Goal: Task Accomplishment & Management: Manage account settings

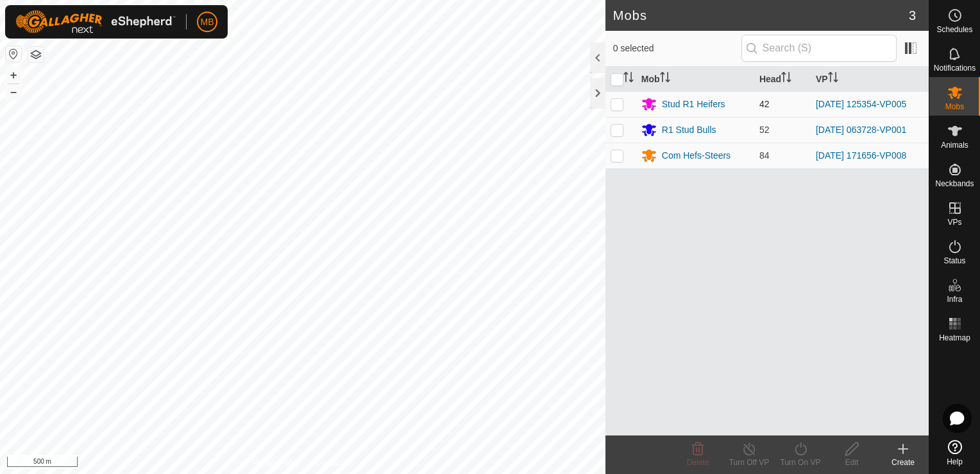
click at [618, 107] on p-checkbox at bounding box center [617, 104] width 13 height 10
checkbox input "true"
click at [13, 71] on button "+" at bounding box center [13, 74] width 15 height 15
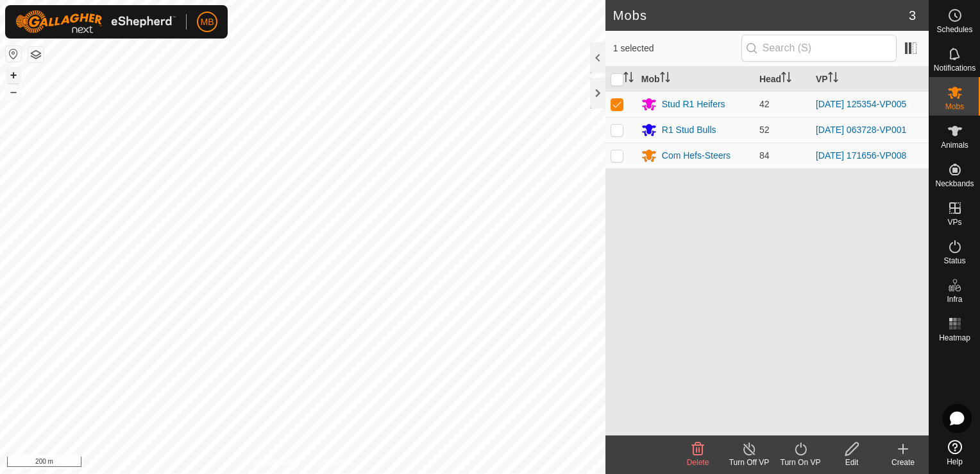
click at [13, 71] on button "+" at bounding box center [13, 74] width 15 height 15
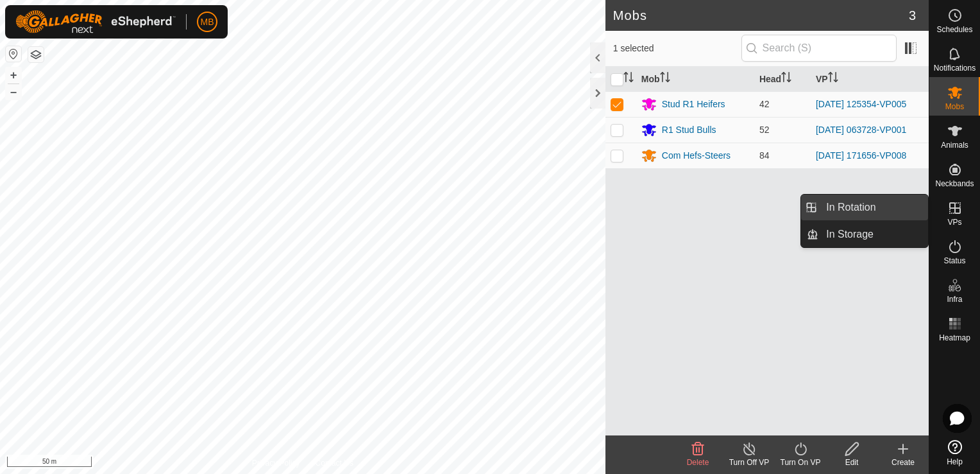
click at [892, 212] on link "In Rotation" at bounding box center [874, 207] width 110 height 26
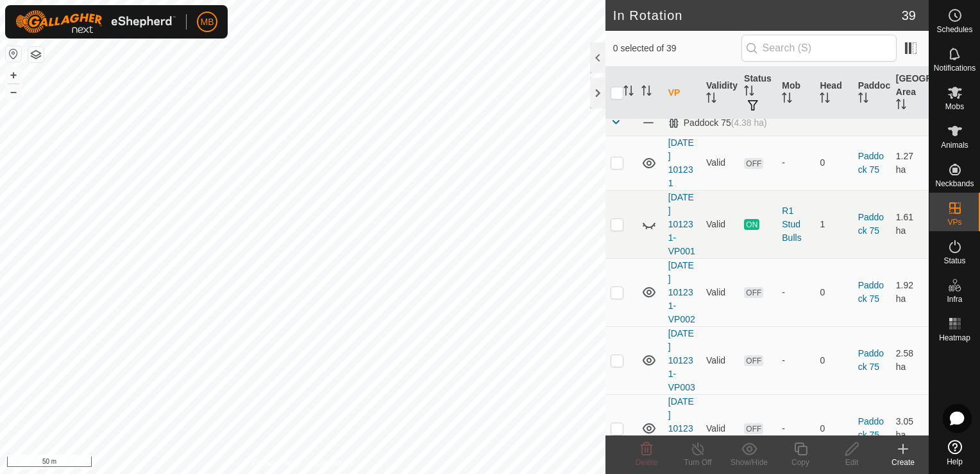
scroll to position [1360, 0]
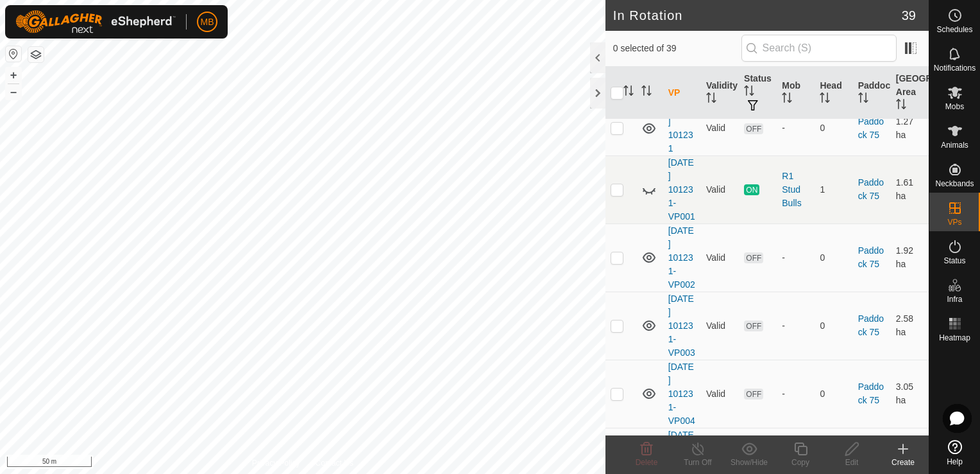
click at [622, 75] on td at bounding box center [621, 41] width 31 height 68
checkbox input "true"
click at [803, 458] on div "Copy" at bounding box center [800, 462] width 51 height 12
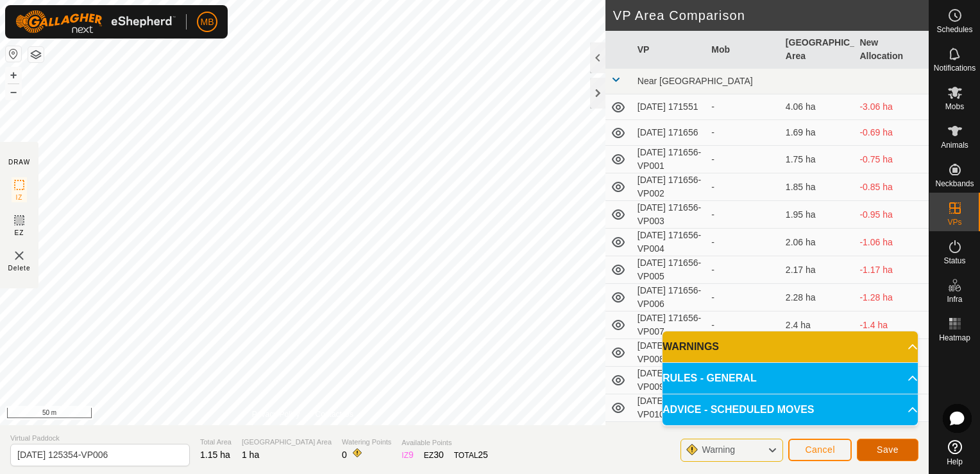
click at [878, 456] on button "Save" at bounding box center [888, 449] width 62 height 22
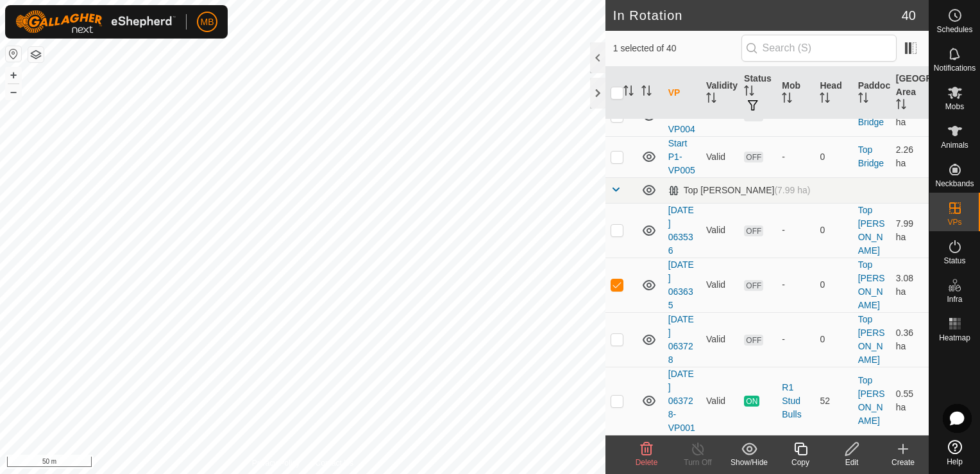
scroll to position [2621, 0]
click at [619, 279] on p-checkbox at bounding box center [617, 284] width 13 height 10
checkbox input "false"
click at [617, 398] on p-checkbox at bounding box center [617, 400] width 13 height 10
checkbox input "true"
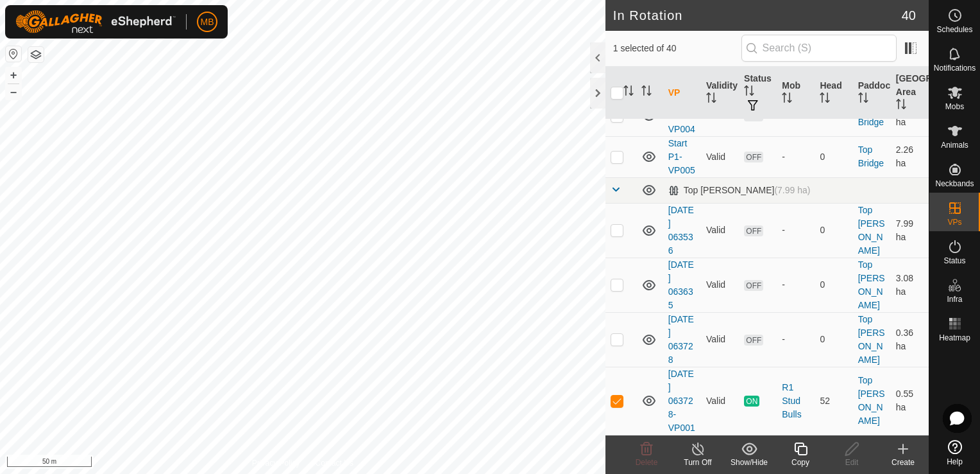
click at [799, 454] on icon at bounding box center [800, 448] width 13 height 13
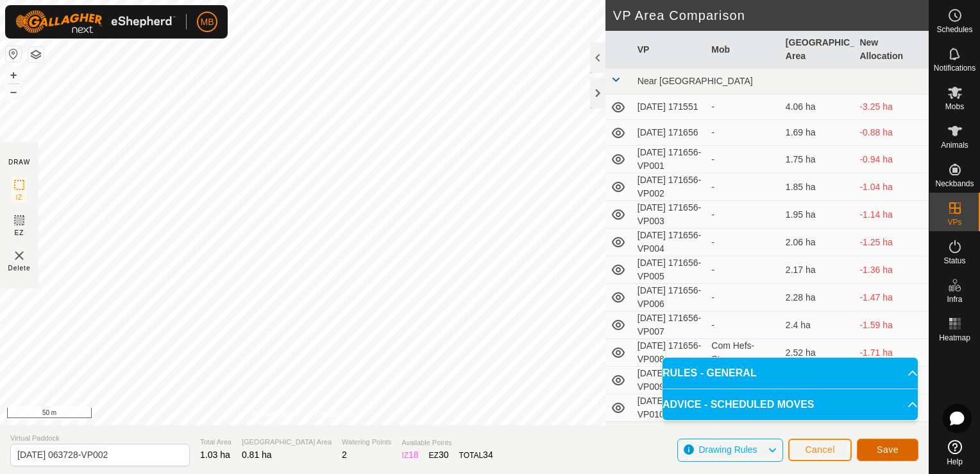
click at [883, 452] on span "Save" at bounding box center [888, 449] width 22 height 10
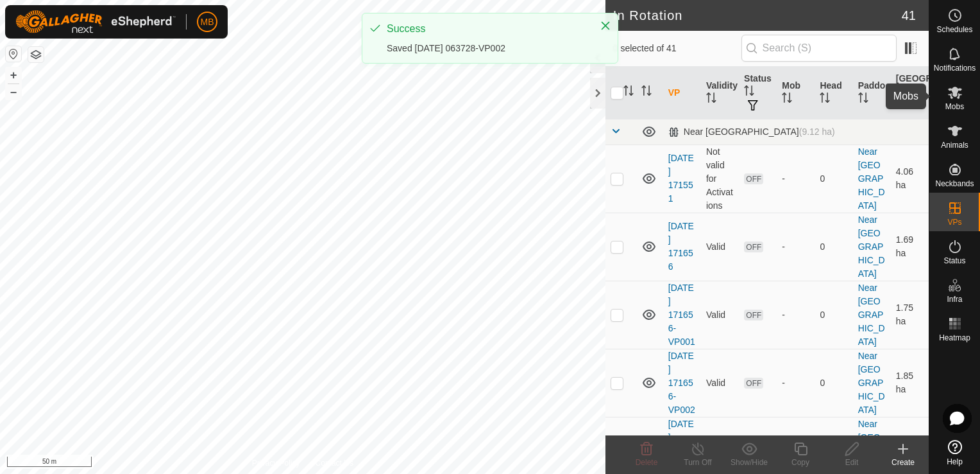
click at [952, 103] on span "Mobs" at bounding box center [955, 107] width 19 height 8
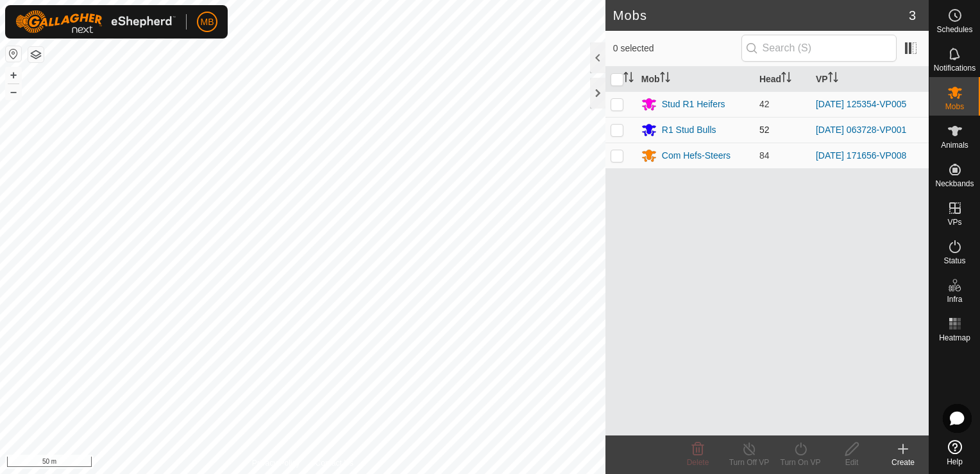
click at [615, 132] on p-checkbox at bounding box center [617, 129] width 13 height 10
checkbox input "true"
click at [805, 449] on icon at bounding box center [801, 448] width 16 height 15
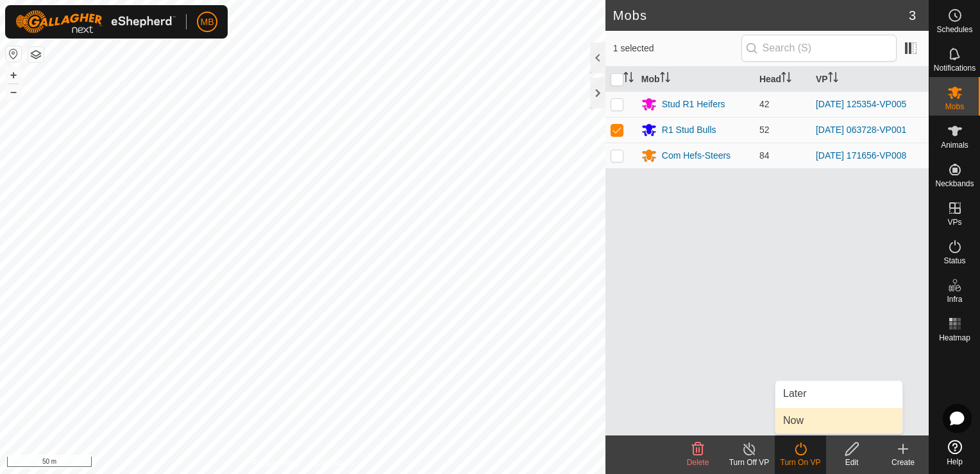
click at [813, 423] on link "Now" at bounding box center [839, 420] width 127 height 26
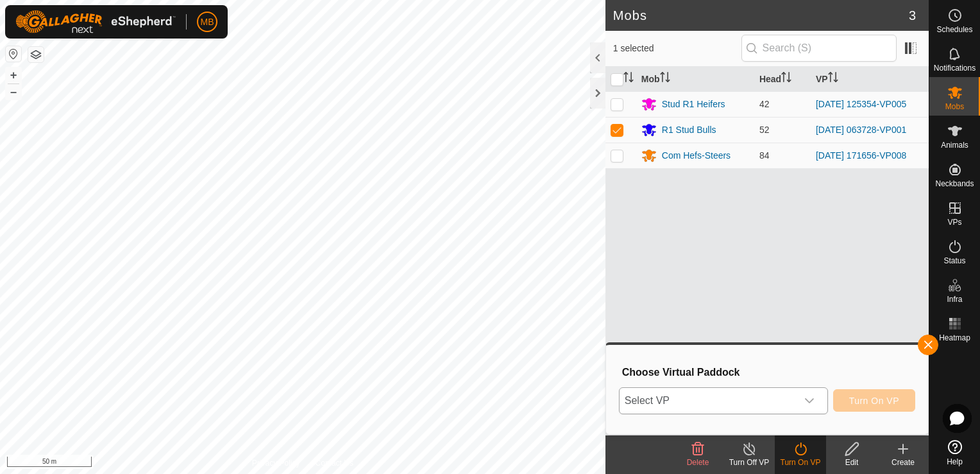
click at [811, 400] on icon "dropdown trigger" at bounding box center [809, 400] width 9 height 5
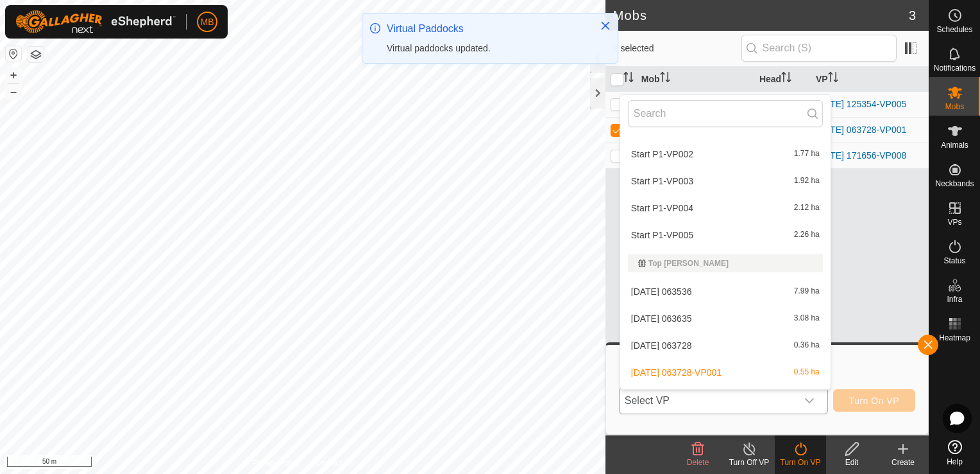
scroll to position [995, 0]
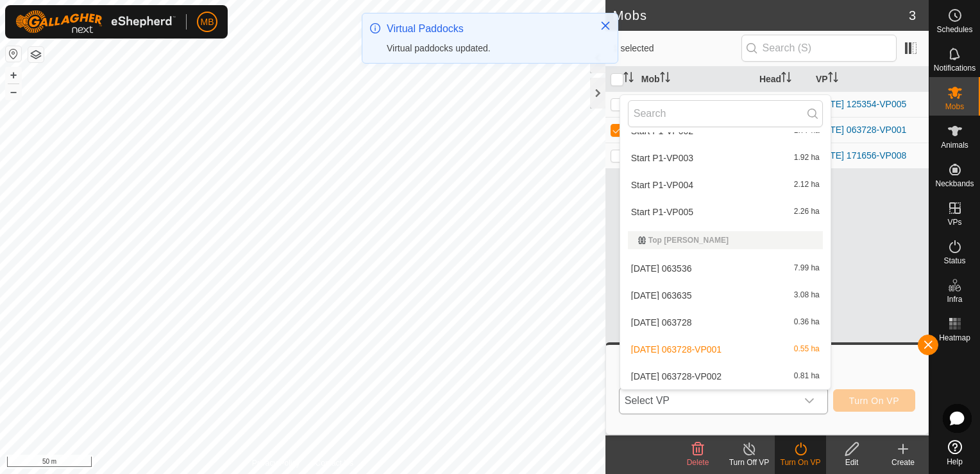
click at [776, 378] on li "[DATE] 063728-VP002 0.81 ha" at bounding box center [726, 376] width 210 height 26
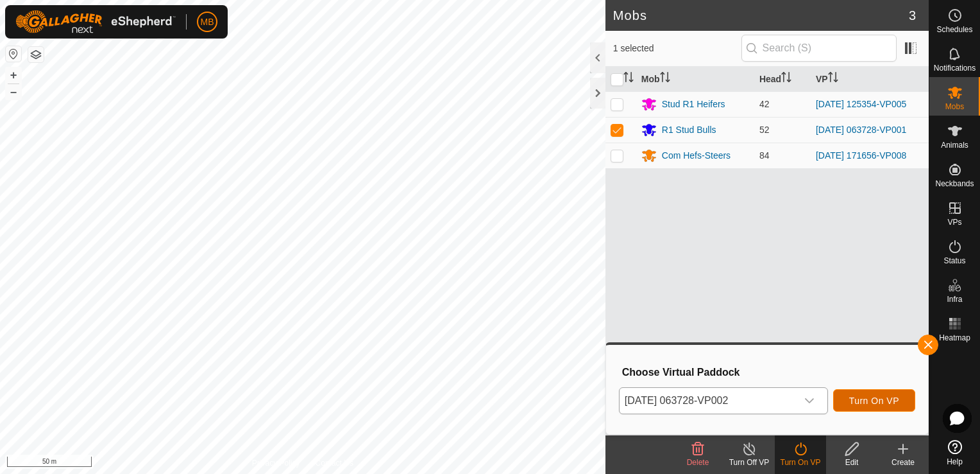
click at [871, 404] on span "Turn On VP" at bounding box center [875, 400] width 50 height 10
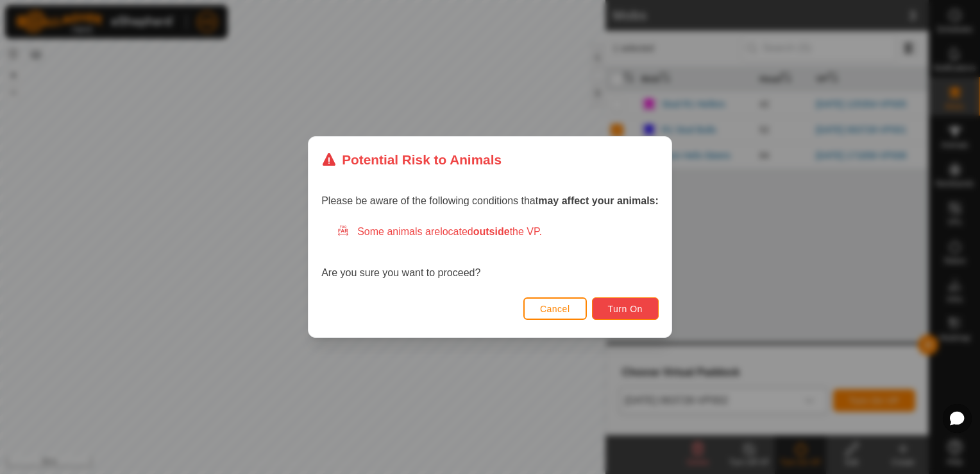
click at [637, 300] on button "Turn On" at bounding box center [625, 308] width 67 height 22
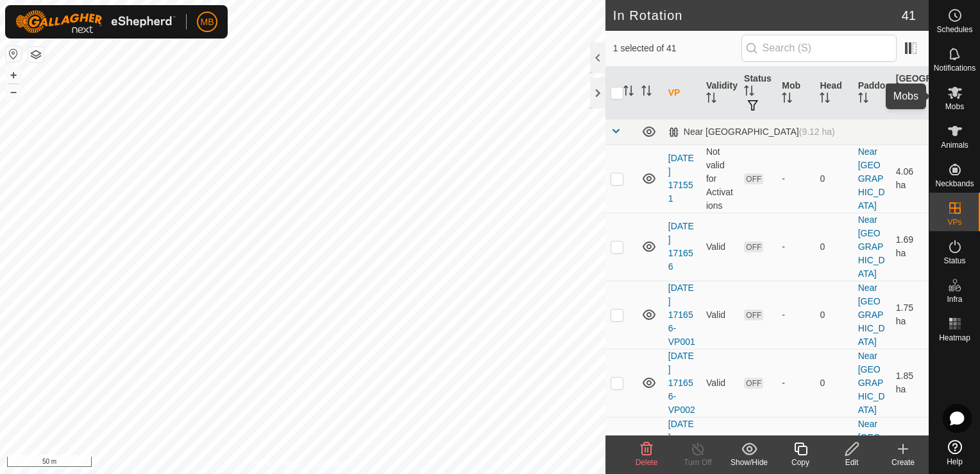
click at [958, 103] on span "Mobs" at bounding box center [955, 107] width 19 height 8
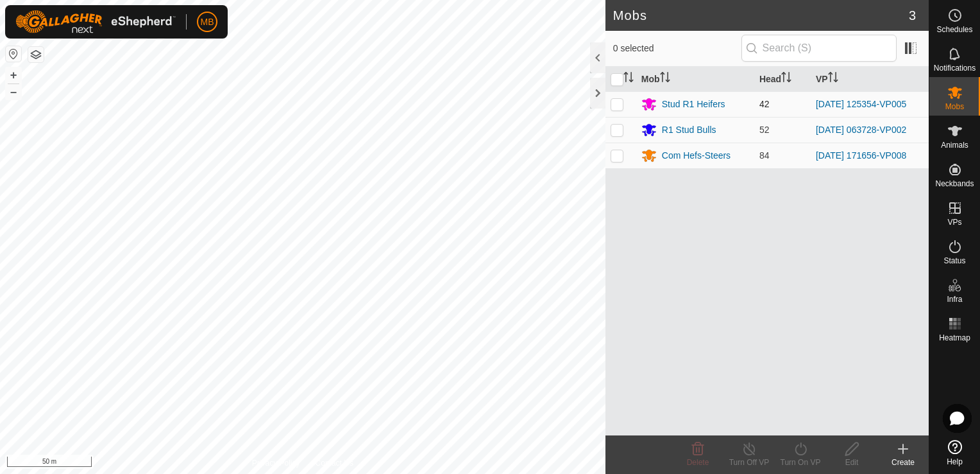
click at [620, 103] on p-checkbox at bounding box center [617, 104] width 13 height 10
checkbox input "true"
click at [798, 452] on icon at bounding box center [801, 448] width 16 height 15
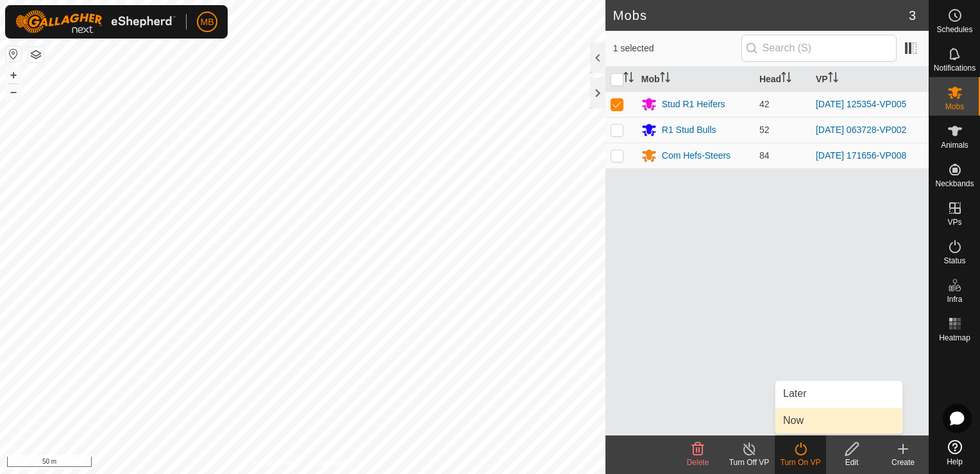
click at [807, 409] on link "Now" at bounding box center [839, 420] width 127 height 26
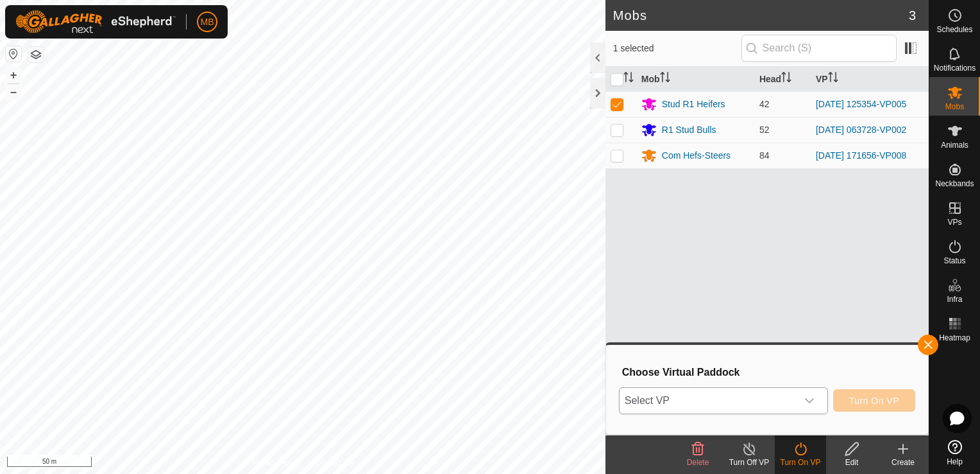
click at [815, 398] on icon "dropdown trigger" at bounding box center [810, 400] width 10 height 10
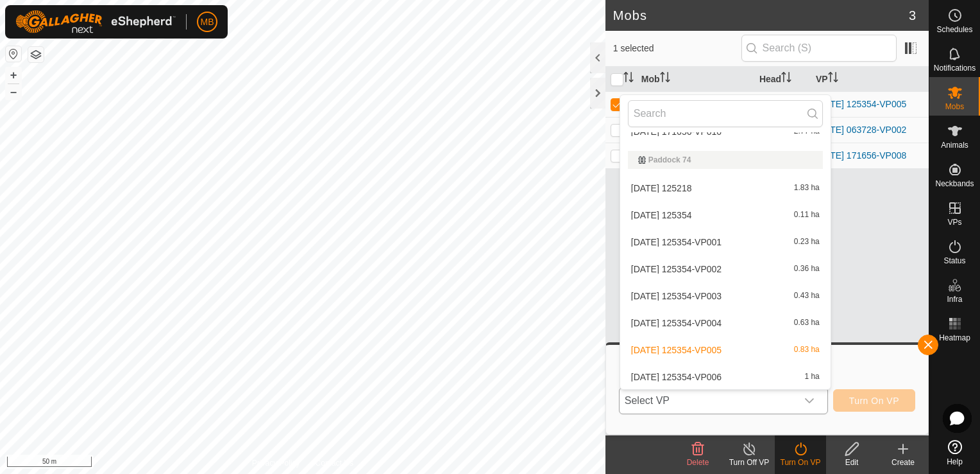
scroll to position [357, 0]
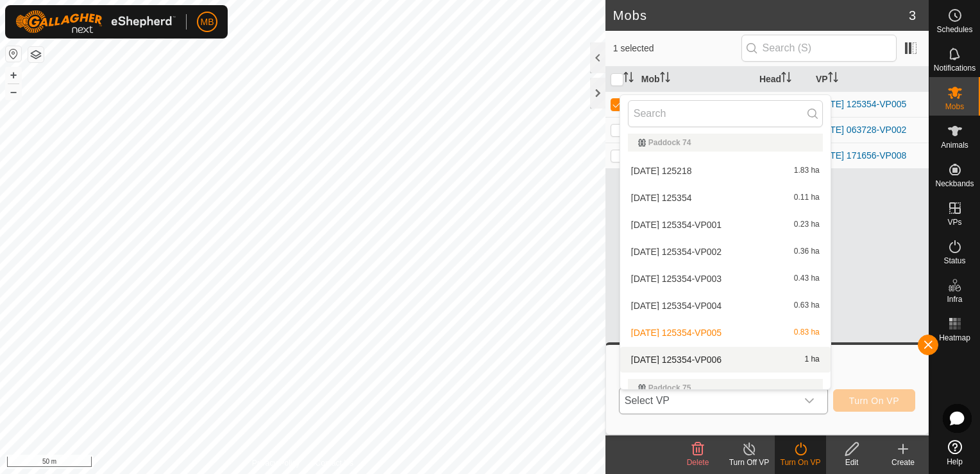
click at [771, 354] on li "[DATE] 125354-VP006 1 ha" at bounding box center [726, 360] width 210 height 26
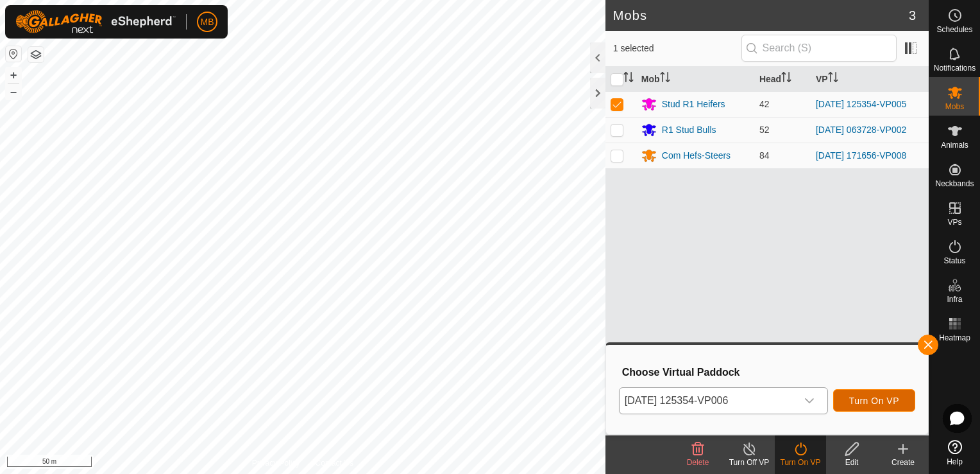
click at [867, 397] on span "Turn On VP" at bounding box center [875, 400] width 50 height 10
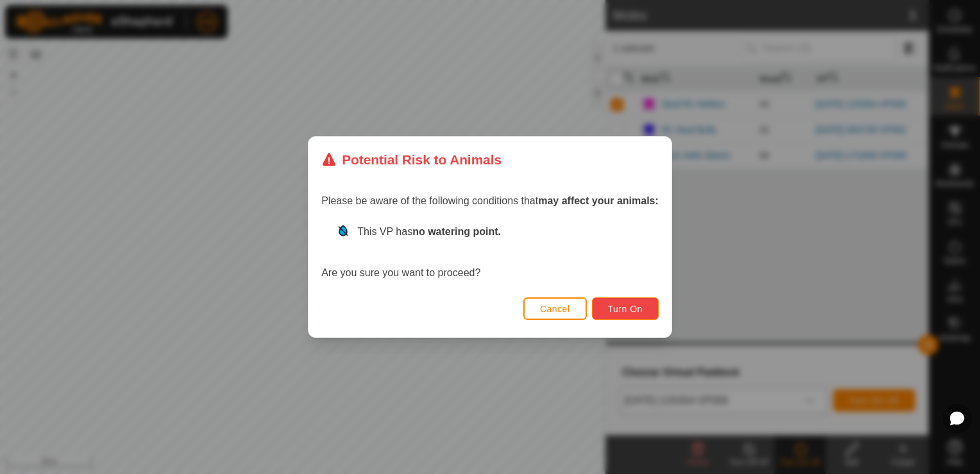
click at [617, 307] on span "Turn On" at bounding box center [625, 309] width 35 height 10
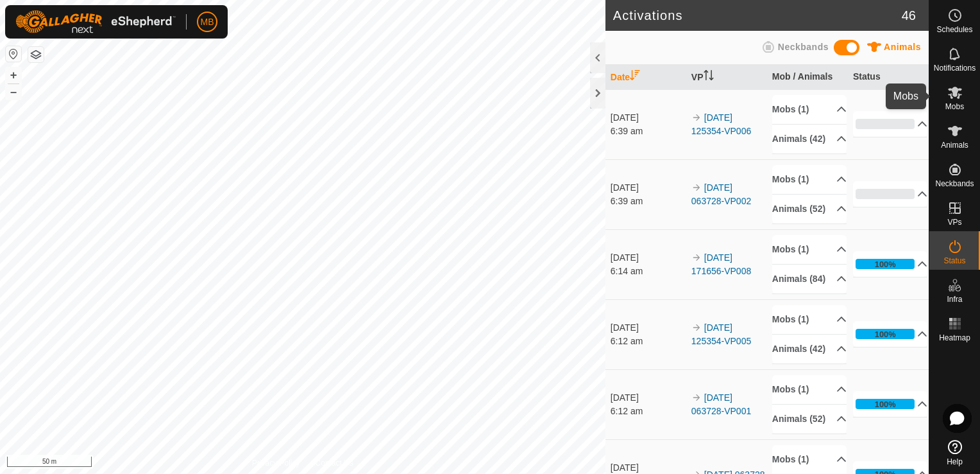
click at [960, 92] on icon at bounding box center [955, 92] width 15 height 15
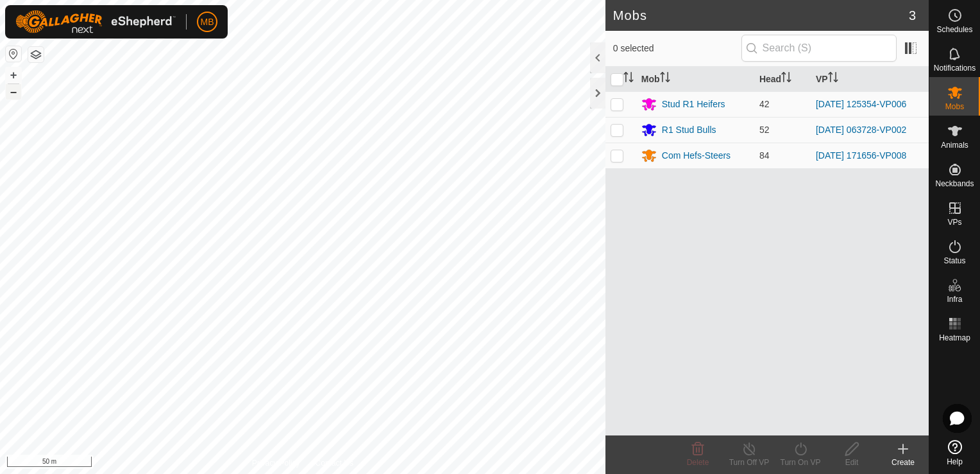
click at [6, 92] on button "–" at bounding box center [13, 91] width 15 height 15
click at [8, 92] on button "–" at bounding box center [13, 91] width 15 height 15
click at [11, 70] on button "+" at bounding box center [13, 74] width 15 height 15
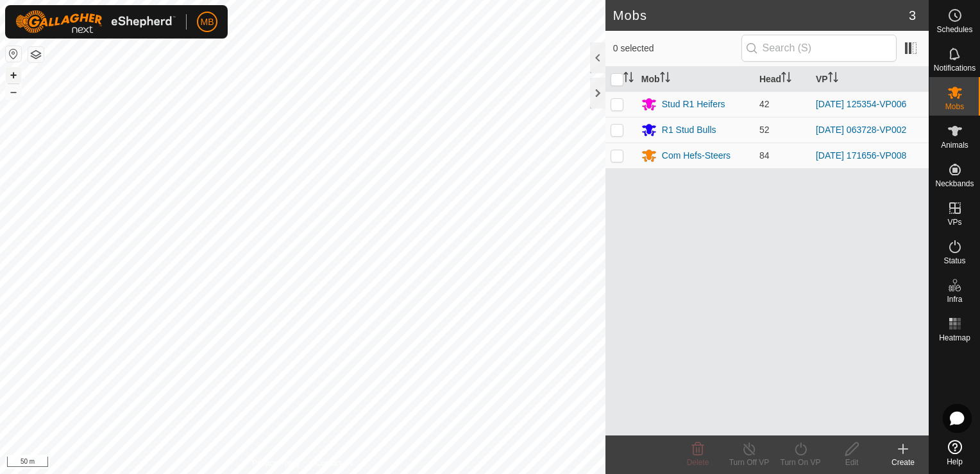
click at [11, 70] on button "+" at bounding box center [13, 74] width 15 height 15
click at [617, 160] on p-checkbox at bounding box center [617, 155] width 13 height 10
checkbox input "true"
click at [805, 453] on icon at bounding box center [801, 448] width 12 height 13
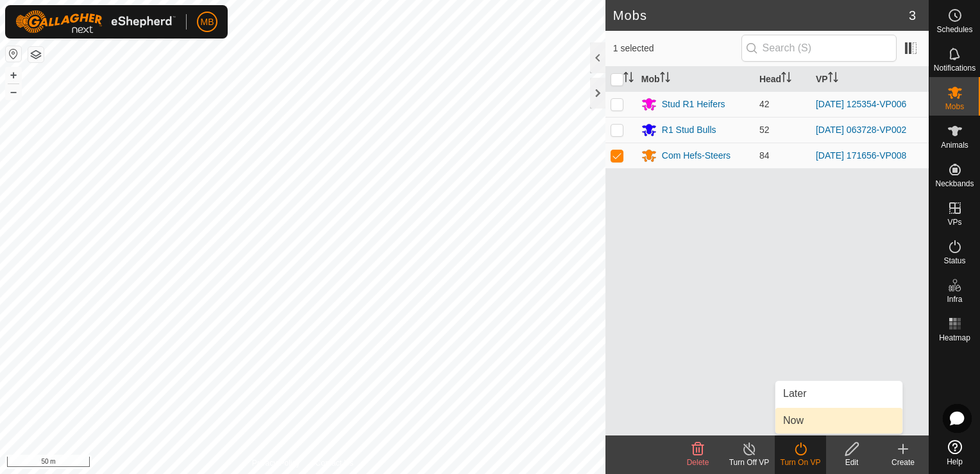
click at [812, 425] on link "Now" at bounding box center [839, 420] width 127 height 26
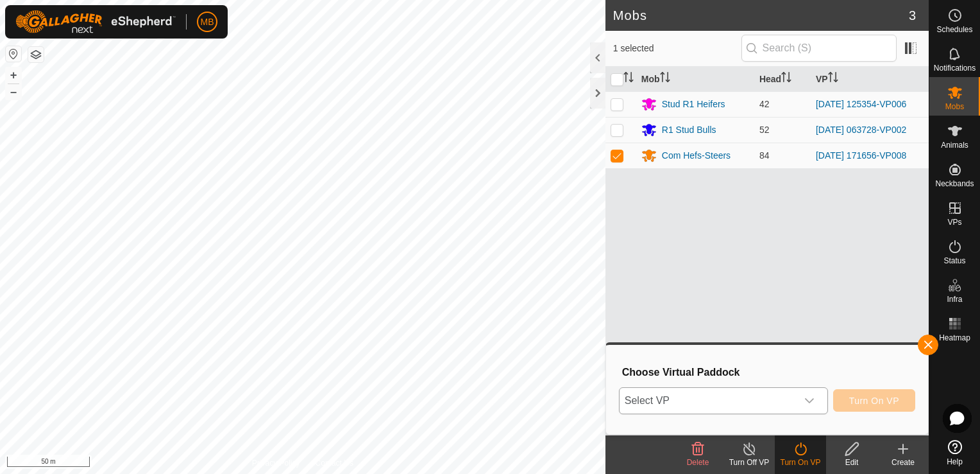
click at [815, 397] on icon "dropdown trigger" at bounding box center [810, 400] width 10 height 10
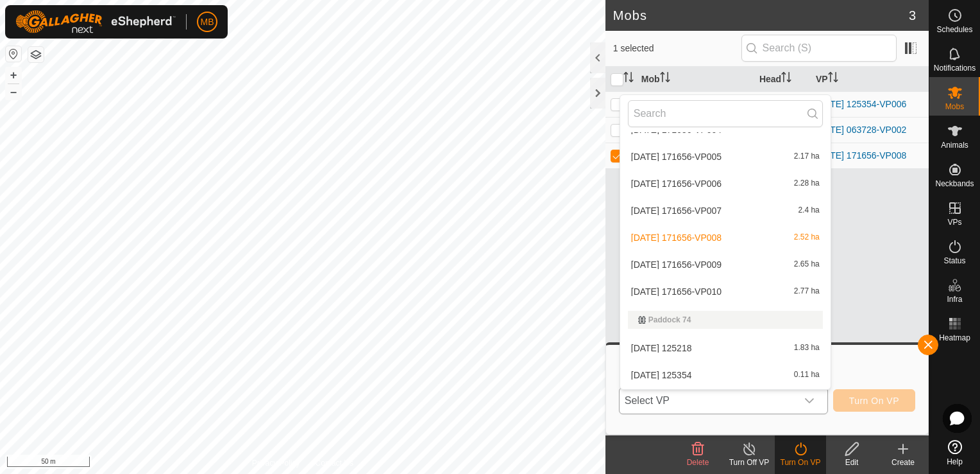
scroll to position [214, 0]
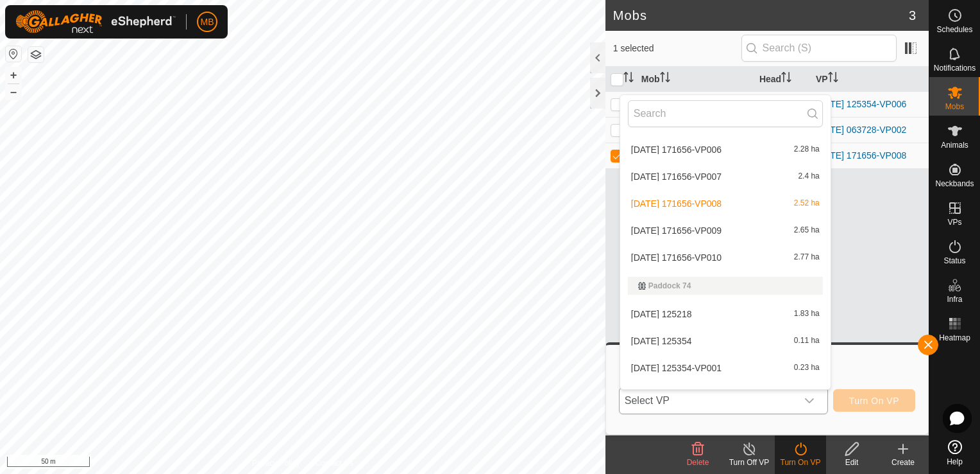
click at [728, 228] on li "[DATE] 171656-VP009 2.65 ha" at bounding box center [726, 231] width 210 height 26
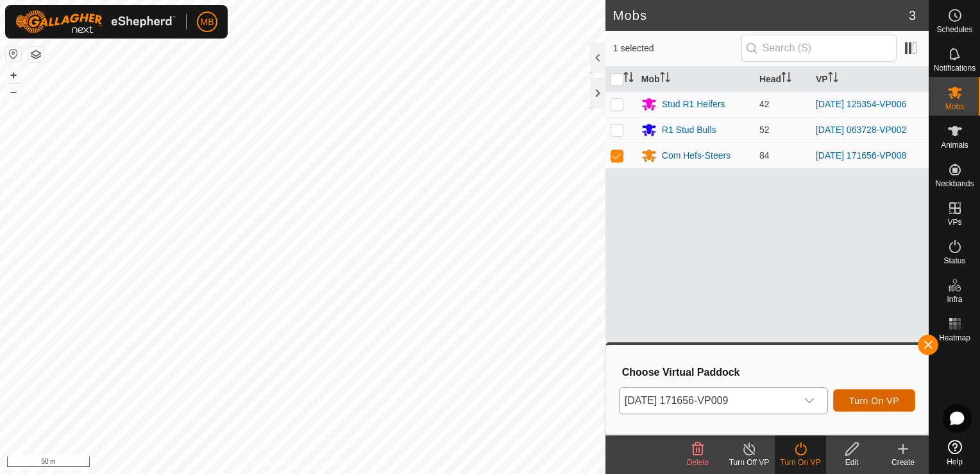
click at [874, 402] on span "Turn On VP" at bounding box center [875, 400] width 50 height 10
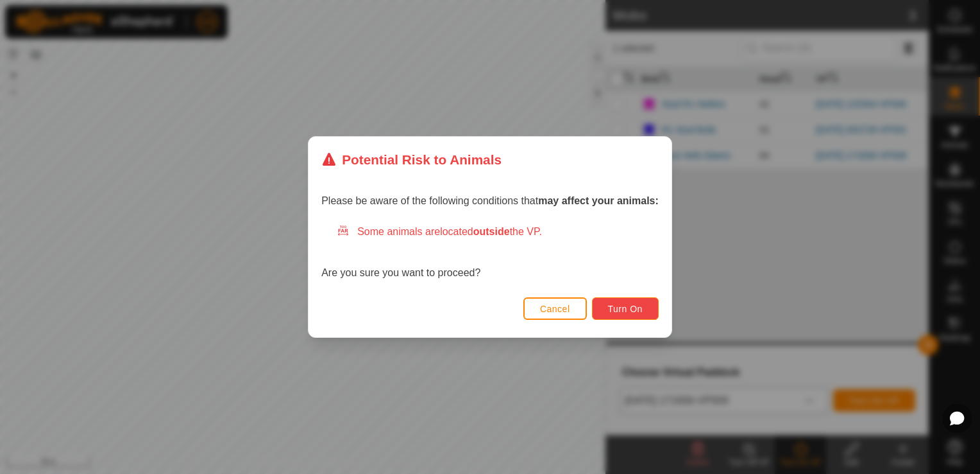
click at [631, 306] on span "Turn On" at bounding box center [625, 309] width 35 height 10
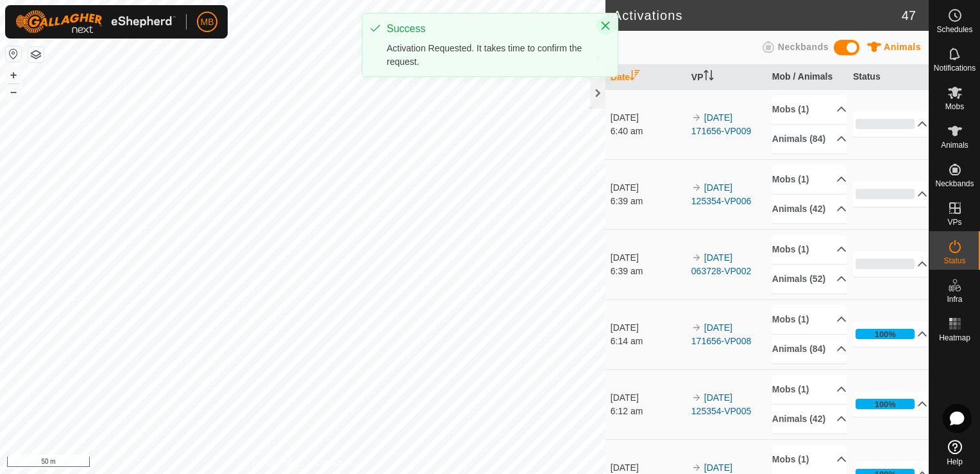
click at [601, 27] on icon "Close" at bounding box center [606, 26] width 10 height 10
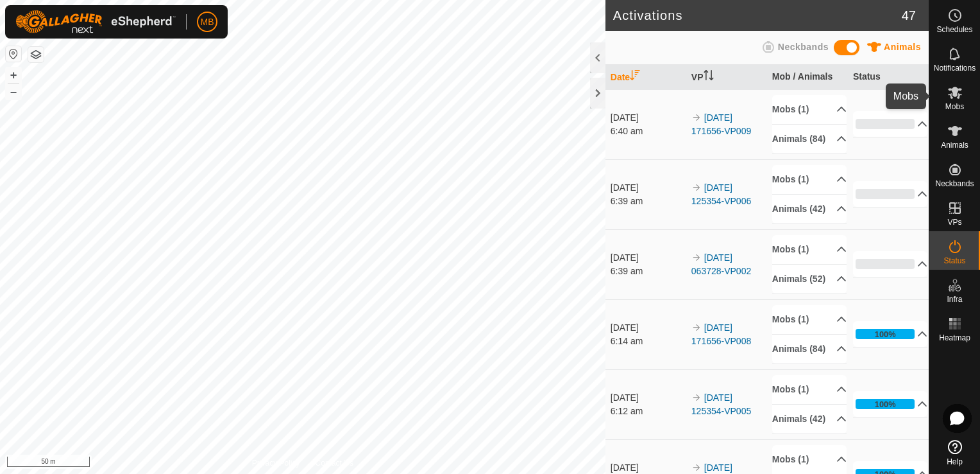
click at [952, 103] on span "Mobs" at bounding box center [955, 107] width 19 height 8
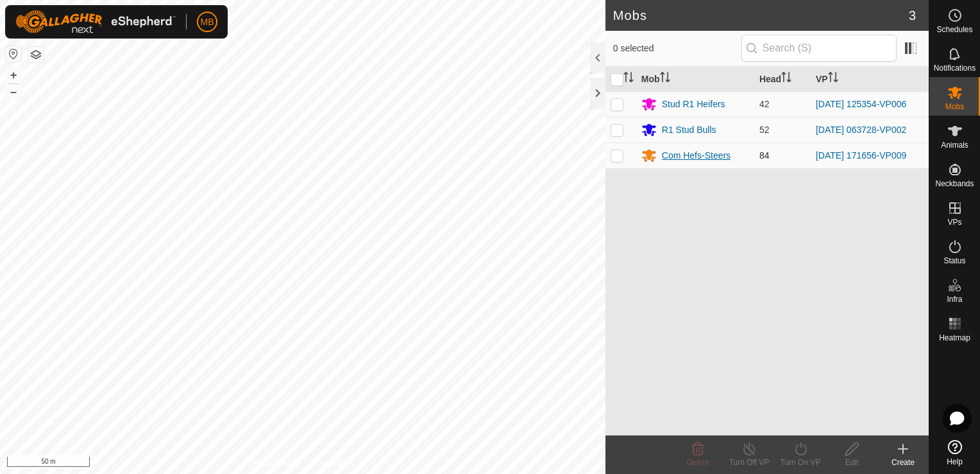
click at [710, 159] on div "Com Hefs-Steers" at bounding box center [696, 155] width 69 height 13
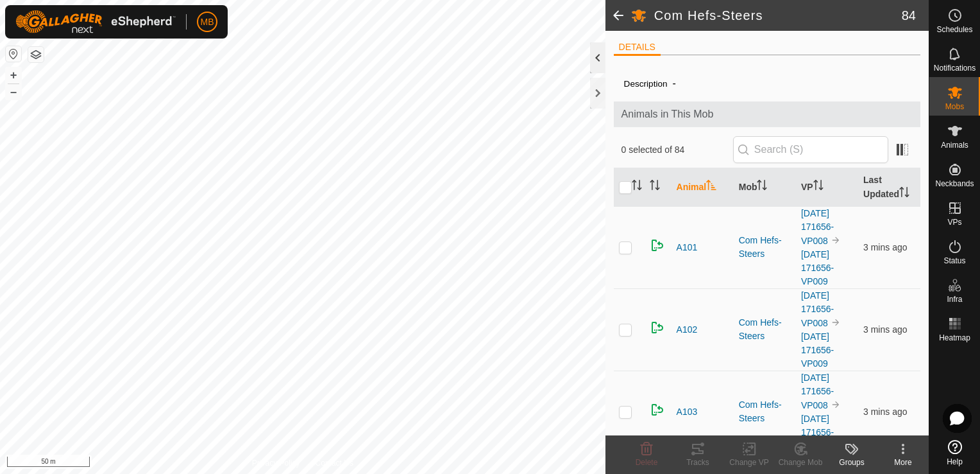
click at [595, 64] on div at bounding box center [597, 57] width 15 height 31
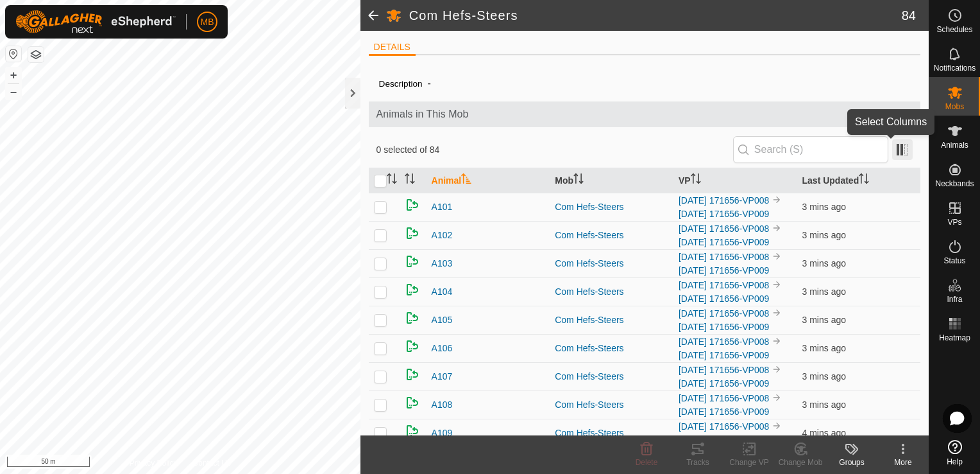
click at [893, 148] on span at bounding box center [903, 149] width 21 height 21
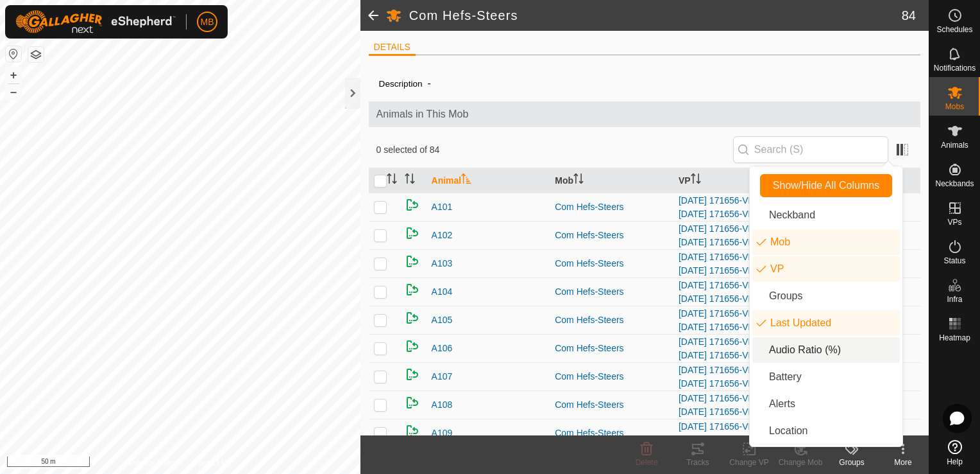
click at [801, 351] on li "Audio Ratio (%)" at bounding box center [827, 350] width 148 height 26
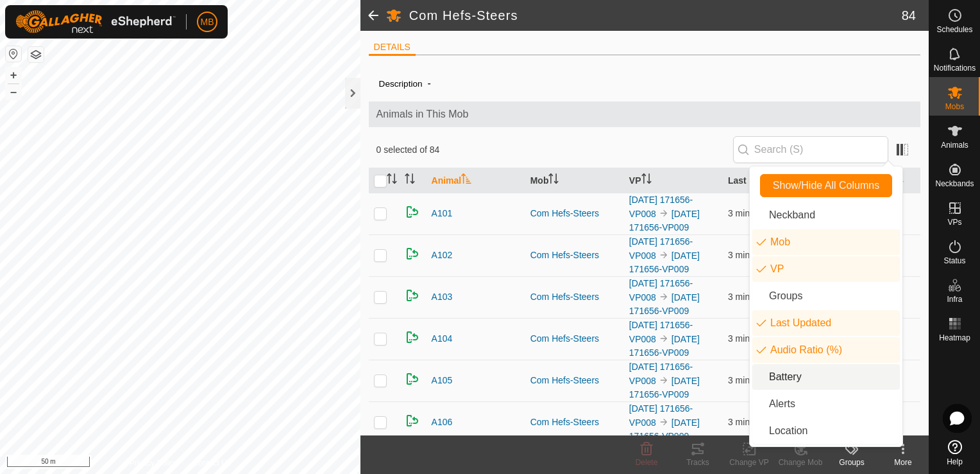
click at [793, 370] on li "Battery" at bounding box center [827, 377] width 148 height 26
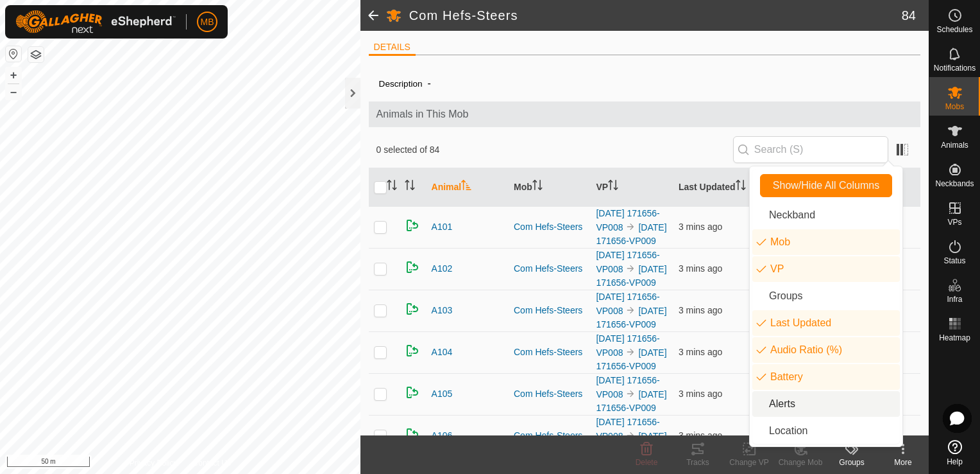
click at [784, 397] on li "Alerts" at bounding box center [827, 404] width 148 height 26
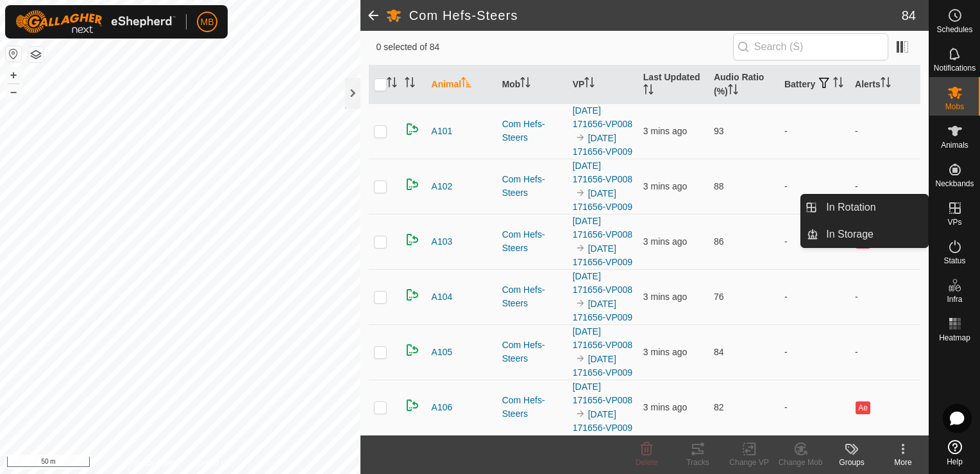
scroll to position [128, 0]
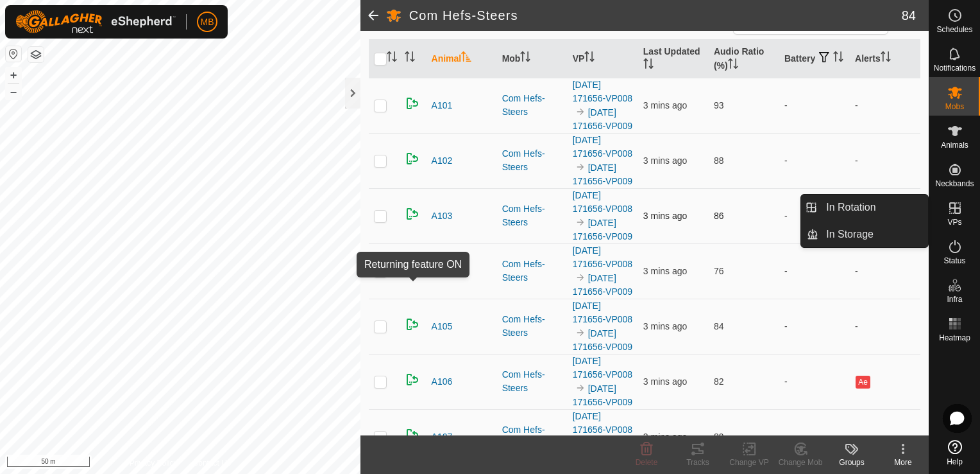
click at [413, 221] on img at bounding box center [412, 213] width 15 height 15
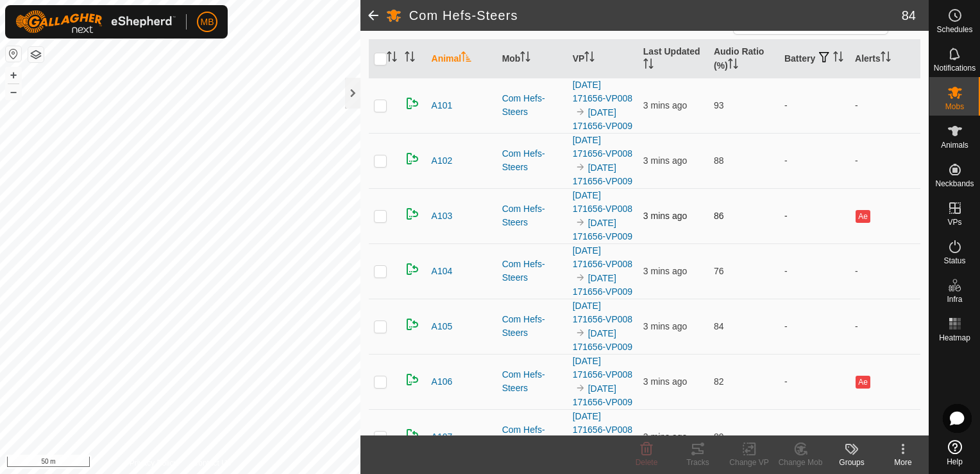
click at [381, 221] on p-checkbox at bounding box center [380, 215] width 13 height 10
checkbox input "true"
click at [907, 459] on div "More" at bounding box center [903, 462] width 51 height 12
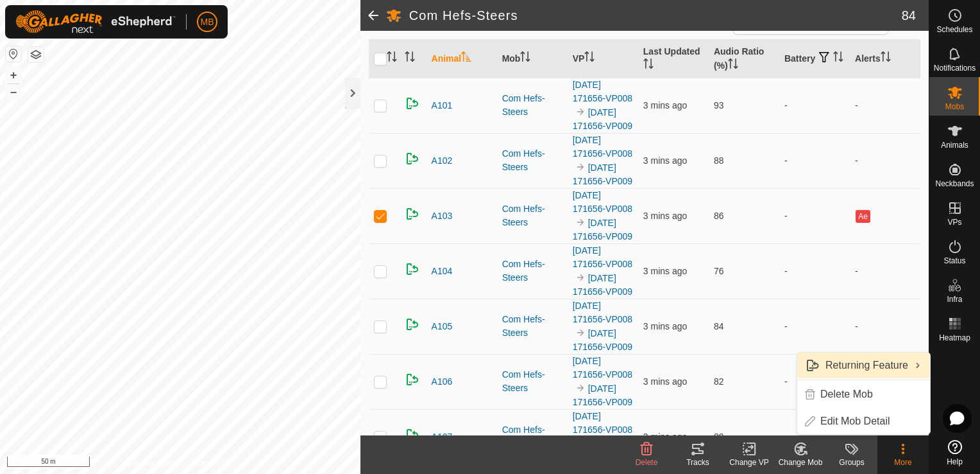
click at [911, 366] on link "Returning Feature" at bounding box center [864, 365] width 133 height 26
click at [934, 425] on div at bounding box center [955, 391] width 51 height 88
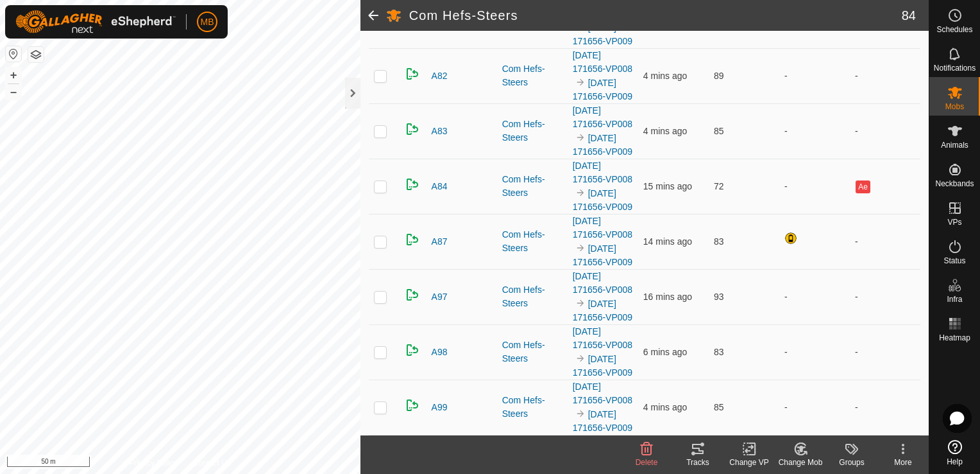
scroll to position [6648, 0]
click at [372, 15] on span at bounding box center [374, 15] width 26 height 31
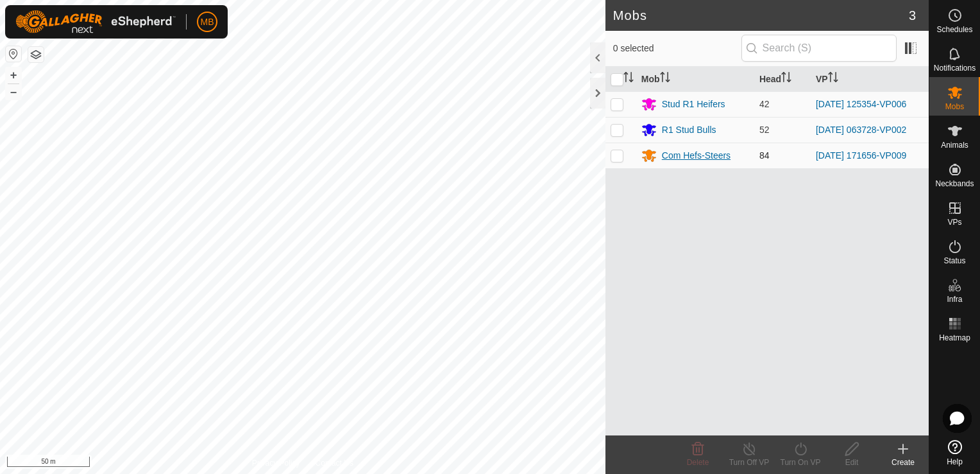
click at [698, 153] on div "Com Hefs-Steers" at bounding box center [696, 155] width 69 height 13
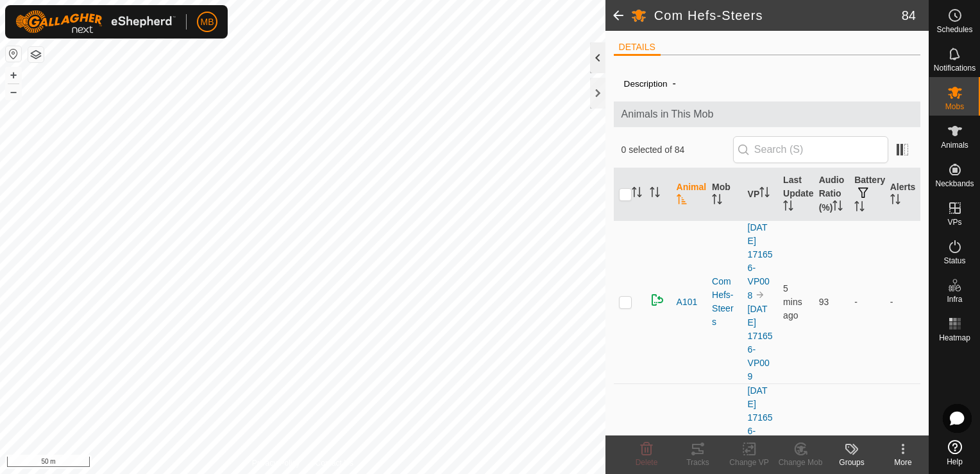
click at [591, 62] on div at bounding box center [597, 57] width 15 height 31
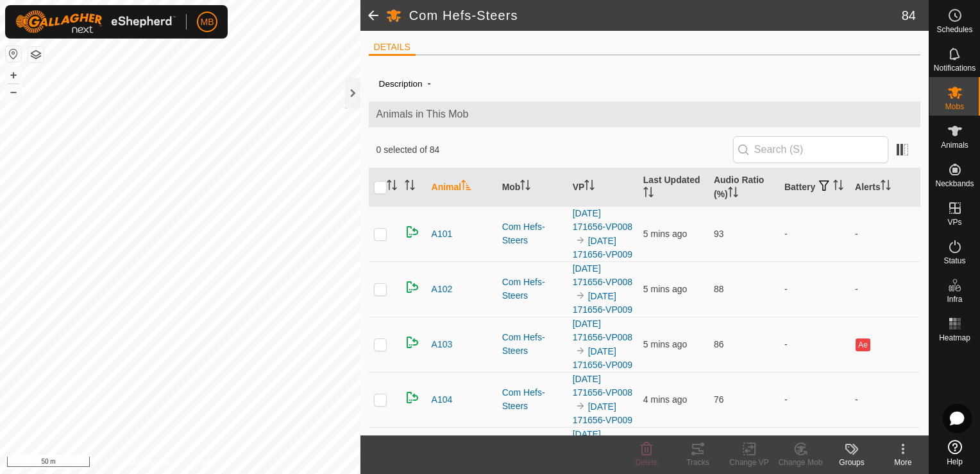
click at [372, 20] on span at bounding box center [374, 15] width 26 height 31
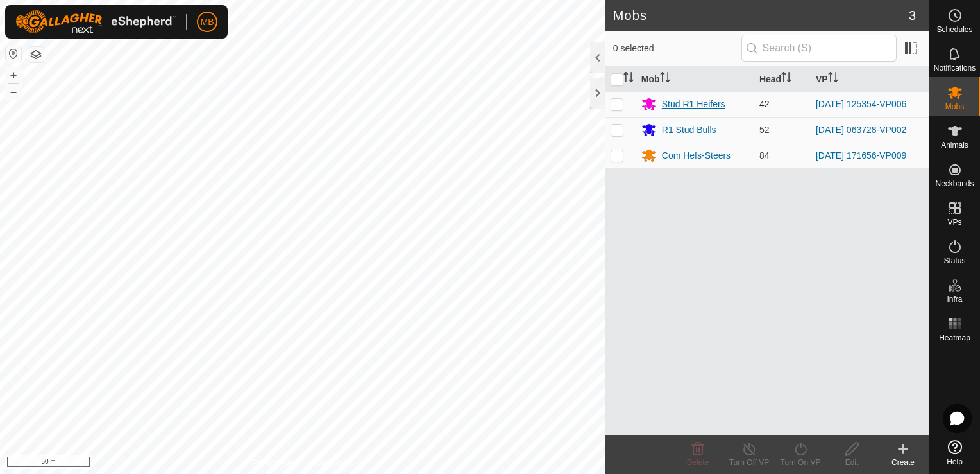
click at [699, 101] on div "Stud R1 Heifers" at bounding box center [694, 104] width 64 height 13
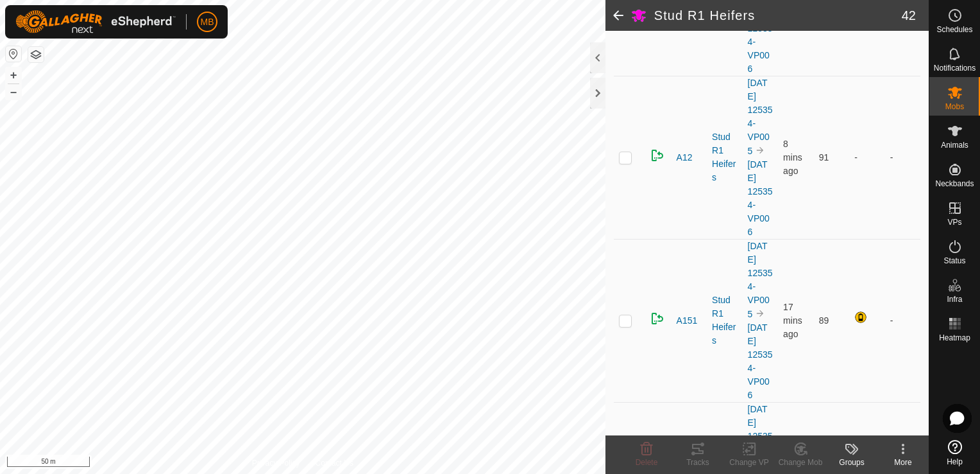
scroll to position [308, 0]
click at [618, 21] on span at bounding box center [619, 15] width 26 height 31
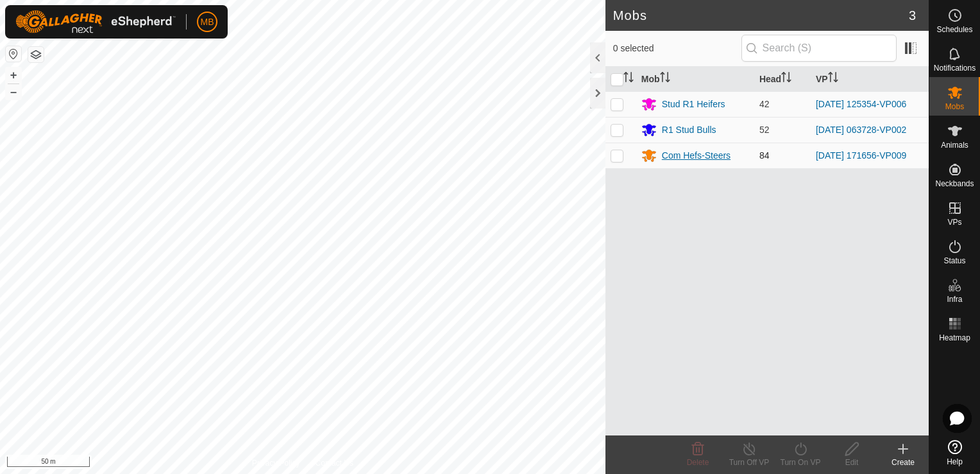
click at [672, 157] on div "Com Hefs-Steers" at bounding box center [696, 155] width 69 height 13
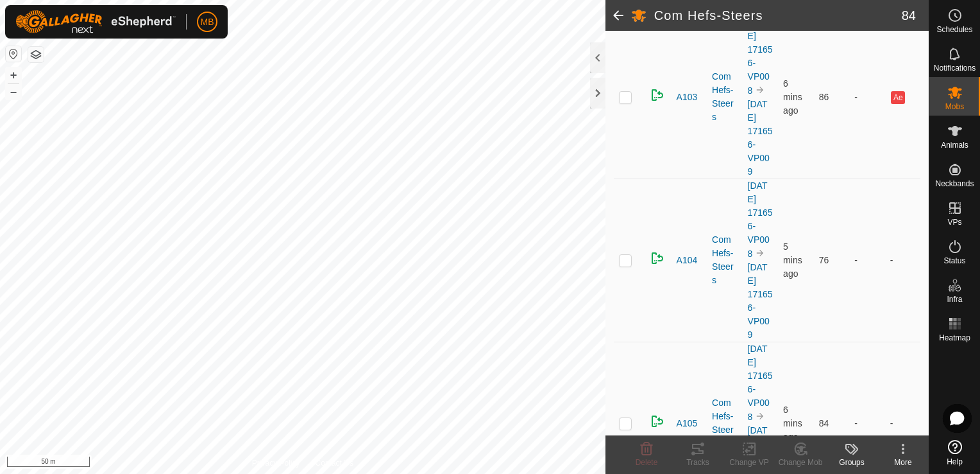
scroll to position [616, 0]
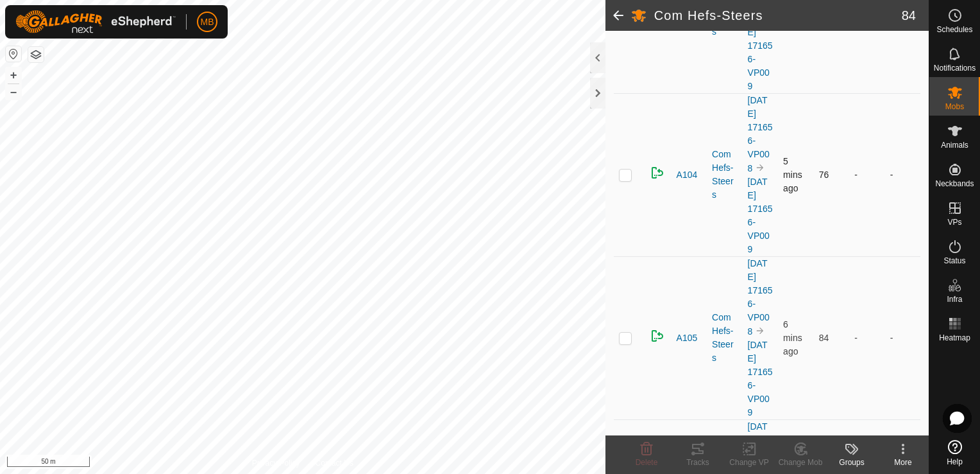
click at [626, 191] on td at bounding box center [629, 174] width 31 height 163
checkbox input "false"
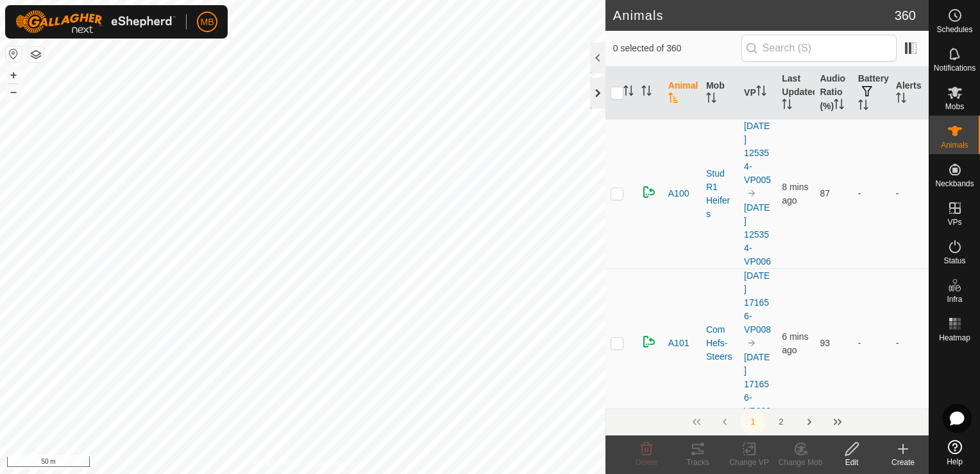
click at [599, 96] on div at bounding box center [597, 93] width 15 height 31
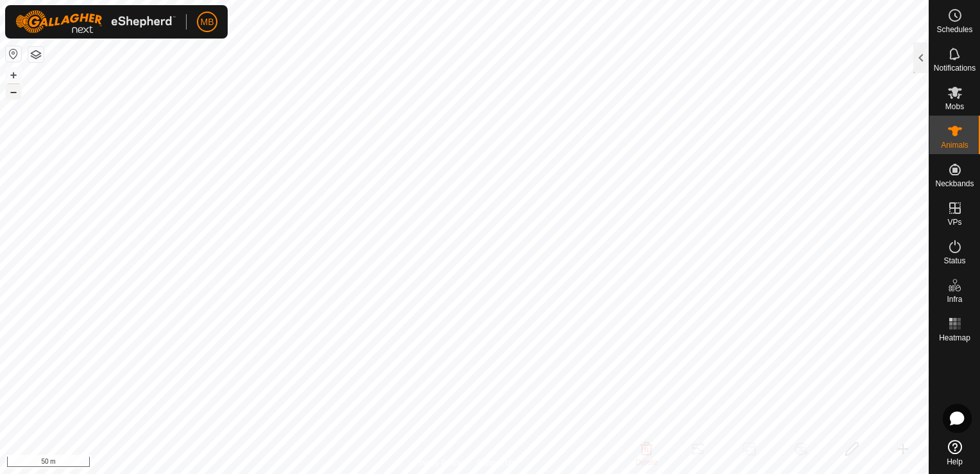
click at [11, 92] on button "–" at bounding box center [13, 91] width 15 height 15
click at [8, 94] on button "–" at bounding box center [13, 91] width 15 height 15
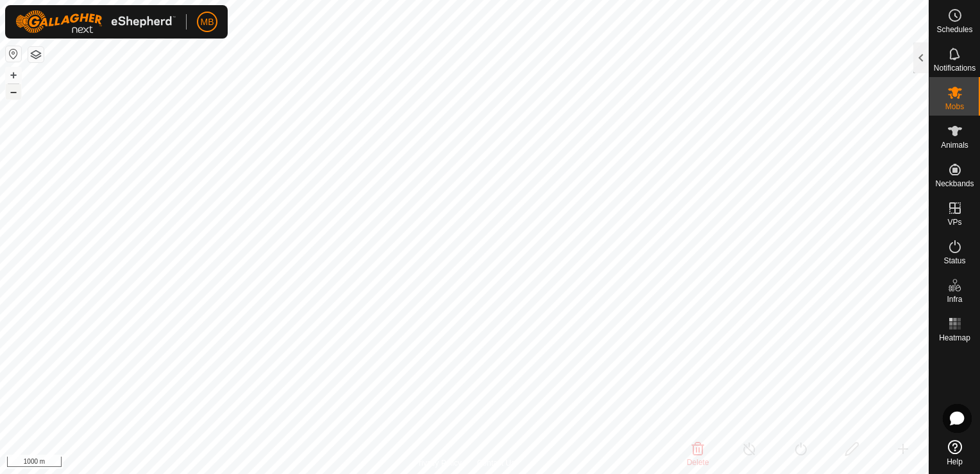
click at [10, 95] on button "–" at bounding box center [13, 91] width 15 height 15
click at [7, 72] on button "+" at bounding box center [13, 74] width 15 height 15
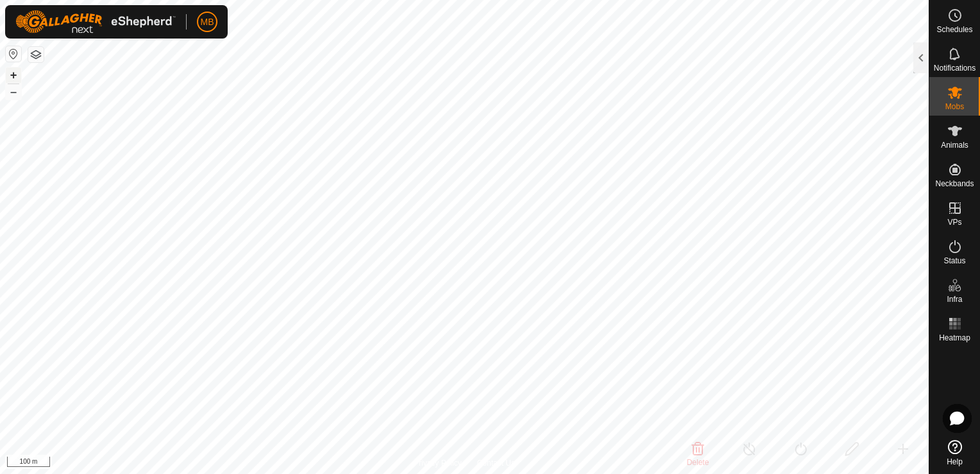
click at [7, 72] on button "+" at bounding box center [13, 74] width 15 height 15
drag, startPoint x: 7, startPoint y: 72, endPoint x: 15, endPoint y: 97, distance: 26.2
click at [15, 97] on div "+ –" at bounding box center [13, 83] width 17 height 33
click at [15, 97] on button "–" at bounding box center [13, 91] width 15 height 15
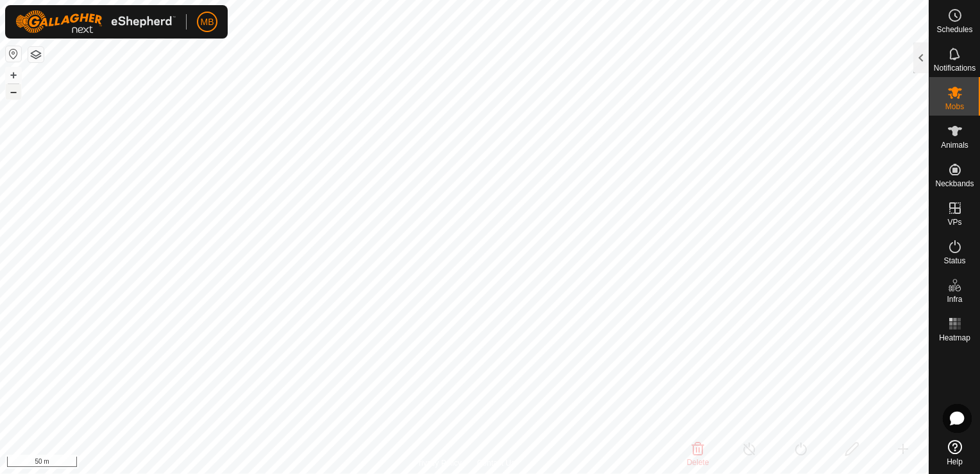
click at [15, 97] on button "–" at bounding box center [13, 91] width 15 height 15
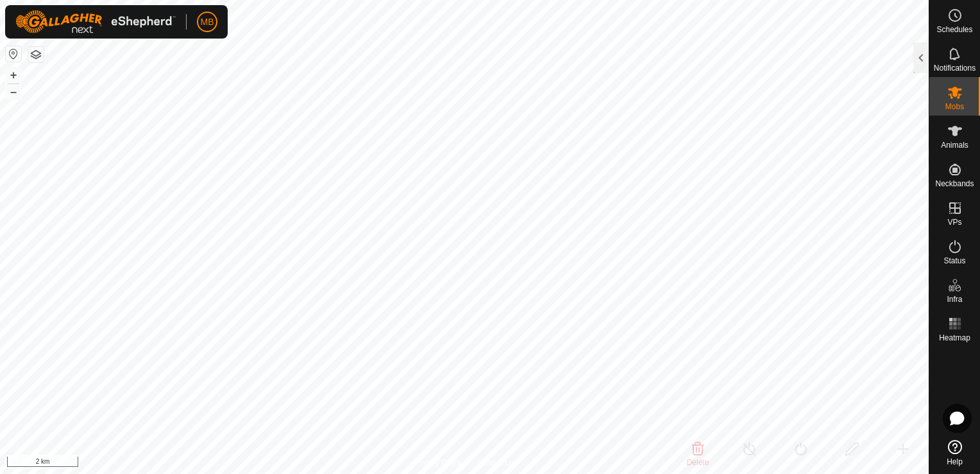
click at [398, 473] on html "MB Schedules Notifications Mobs Animals Neckbands VPs Status Infra Heatmap Help…" at bounding box center [490, 237] width 980 height 474
click at [11, 74] on button "+" at bounding box center [13, 74] width 15 height 15
click at [39, 58] on button "button" at bounding box center [35, 54] width 15 height 15
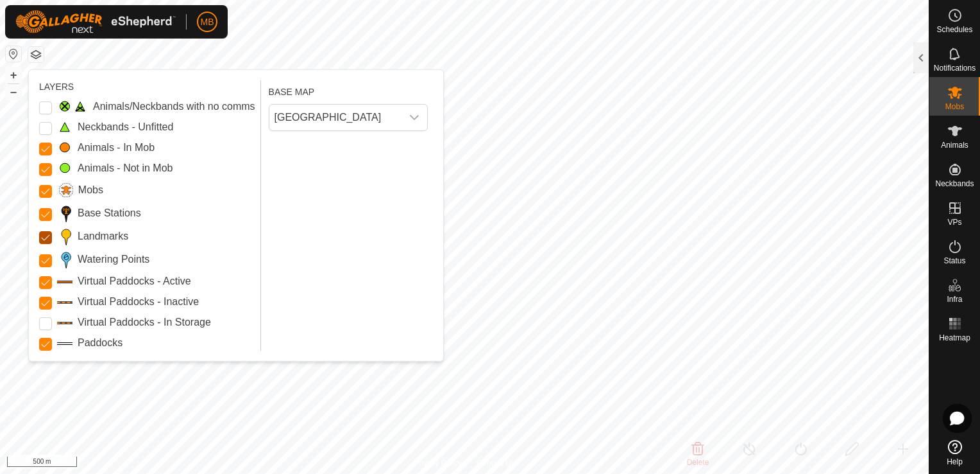
click at [48, 234] on input "Landmarks" at bounding box center [45, 237] width 13 height 13
click at [41, 212] on Stations "Base Stations" at bounding box center [45, 214] width 13 height 13
click at [45, 185] on input "Mobs" at bounding box center [45, 191] width 13 height 13
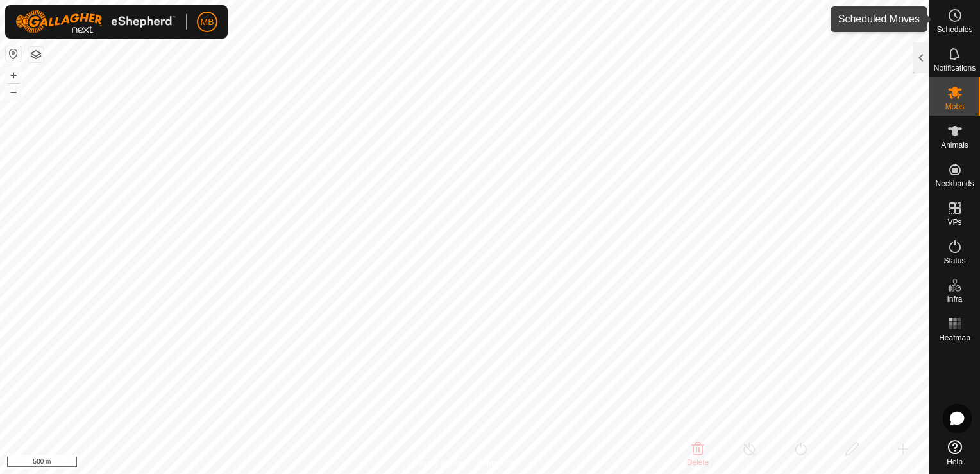
click at [960, 22] on icon at bounding box center [955, 15] width 15 height 15
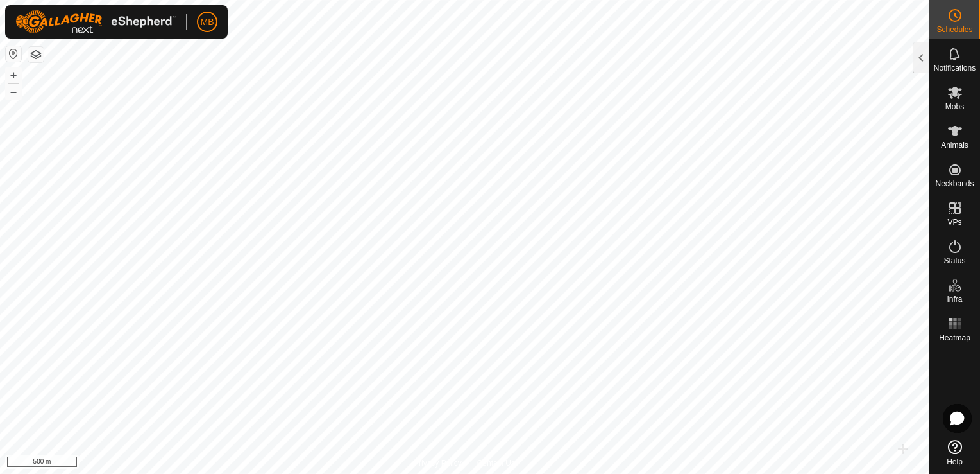
click at [960, 22] on icon at bounding box center [955, 15] width 15 height 15
click at [924, 56] on div at bounding box center [921, 57] width 15 height 31
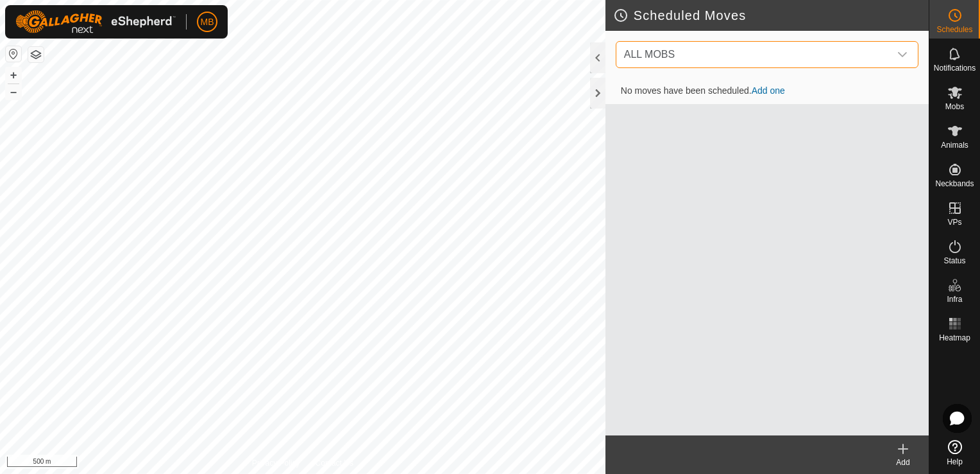
click at [800, 50] on span "ALL MOBS" at bounding box center [754, 55] width 271 height 26
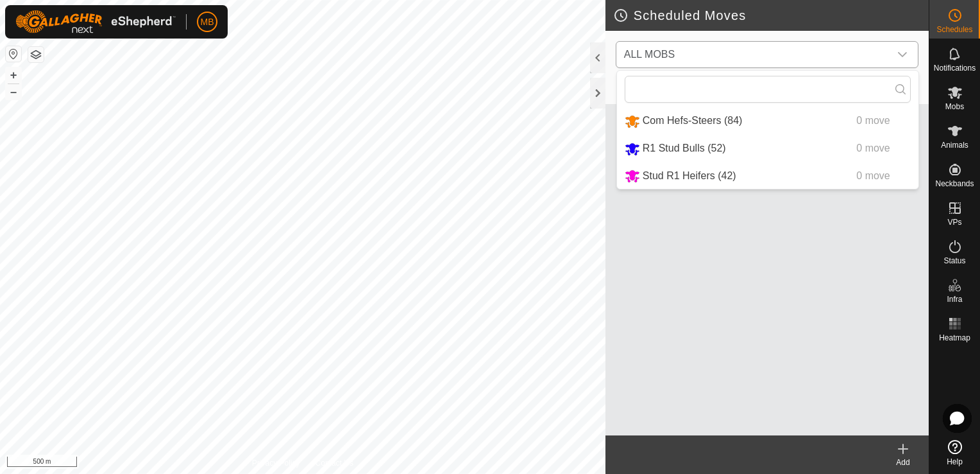
click at [747, 122] on li "Com Hefs-Steers (84) 0 move" at bounding box center [768, 121] width 302 height 26
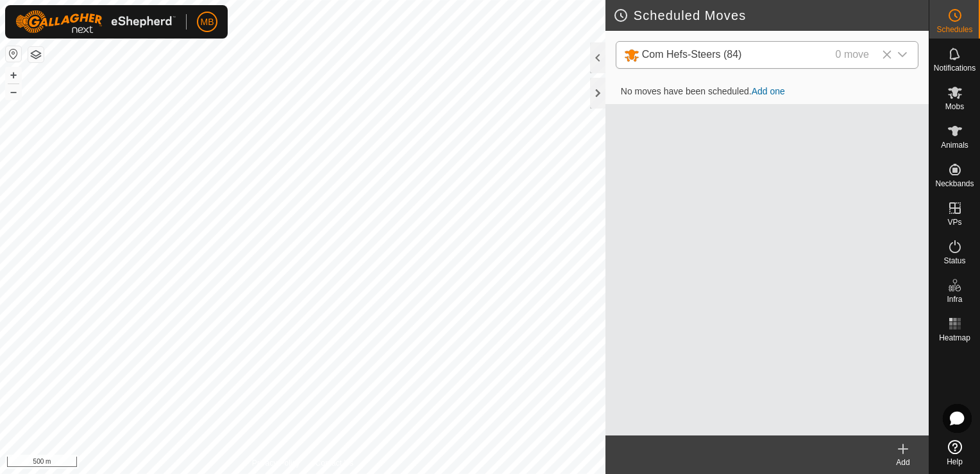
click at [904, 449] on icon at bounding box center [903, 449] width 9 height 0
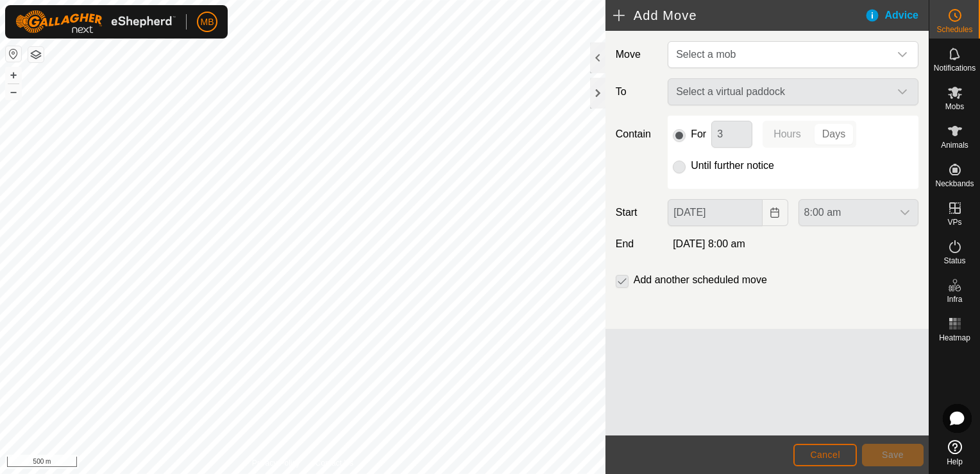
click at [811, 448] on button "Cancel" at bounding box center [826, 454] width 64 height 22
